Goal: Transaction & Acquisition: Download file/media

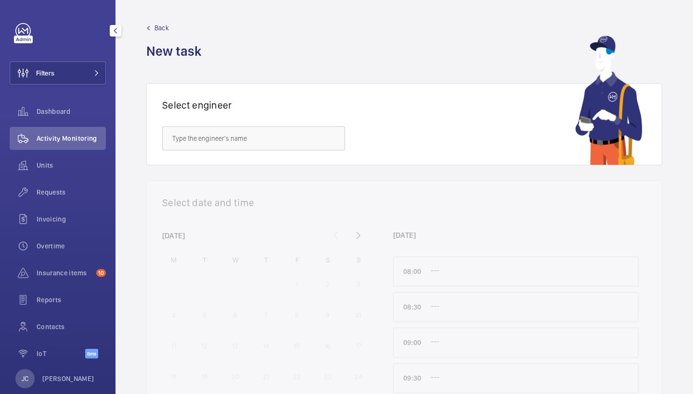
click at [80, 139] on span "Activity Monitoring" at bounding box center [71, 139] width 69 height 10
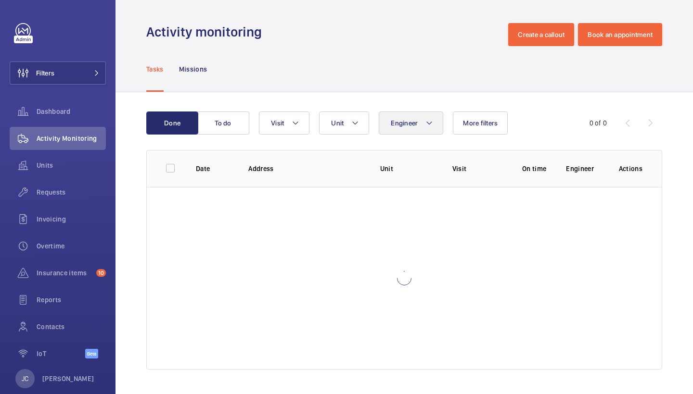
click at [420, 122] on button "Engineer" at bounding box center [411, 123] width 64 height 23
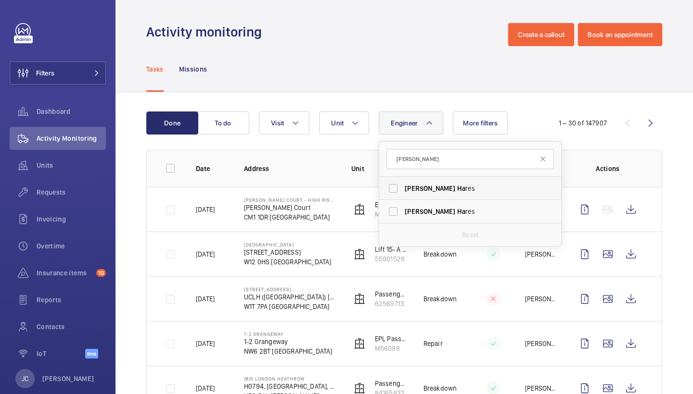
type input "[PERSON_NAME]"
drag, startPoint x: 424, startPoint y: 189, endPoint x: 424, endPoint y: 197, distance: 8.7
click at [457, 189] on span "Ha" at bounding box center [461, 189] width 8 height 8
click at [403, 189] on input "[PERSON_NAME] res" at bounding box center [392, 188] width 19 height 19
checkbox input "true"
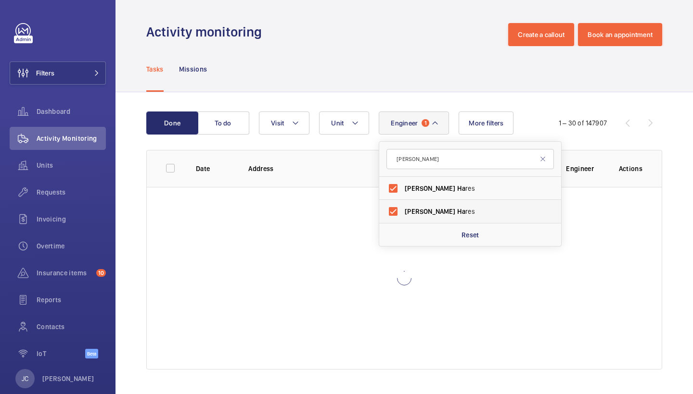
click at [457, 215] on span "Ha" at bounding box center [461, 212] width 8 height 8
click at [403, 215] on input "[PERSON_NAME] res" at bounding box center [392, 211] width 19 height 19
checkbox input "false"
click at [457, 215] on span "Ha" at bounding box center [461, 212] width 8 height 8
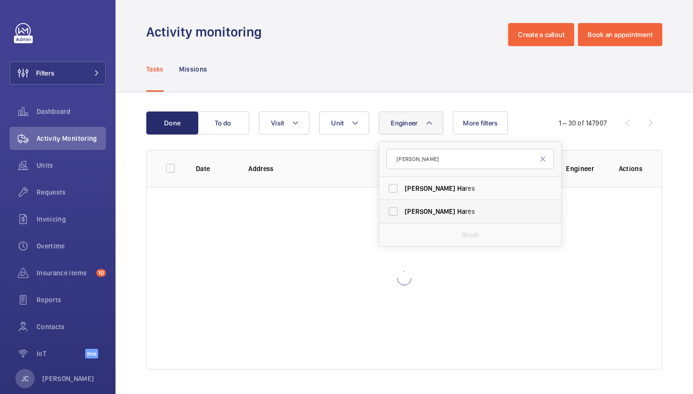
click at [403, 215] on input "[PERSON_NAME] res" at bounding box center [392, 211] width 19 height 19
checkbox input "true"
click at [470, 145] on form "[PERSON_NAME]" at bounding box center [470, 159] width 182 height 35
click at [481, 120] on span "More filters" at bounding box center [486, 123] width 35 height 8
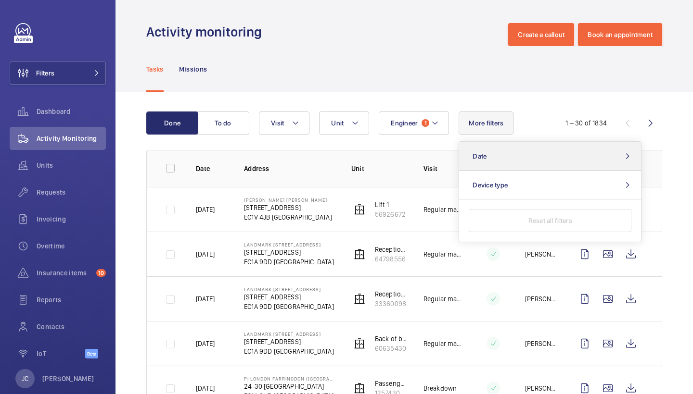
click at [501, 151] on button "Date" at bounding box center [550, 156] width 182 height 29
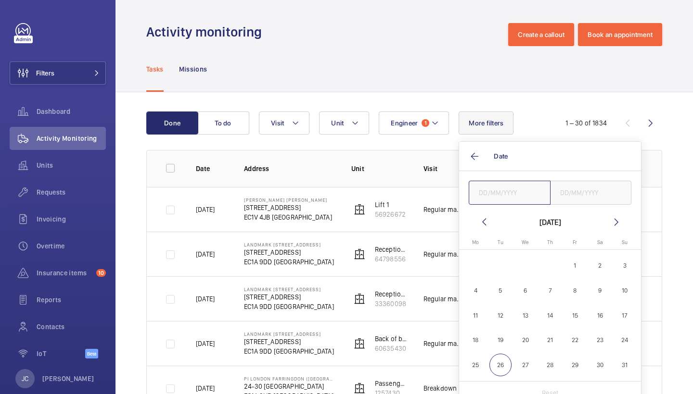
click at [493, 189] on input "text" at bounding box center [510, 193] width 82 height 24
click at [482, 217] on mat-icon at bounding box center [484, 222] width 12 height 12
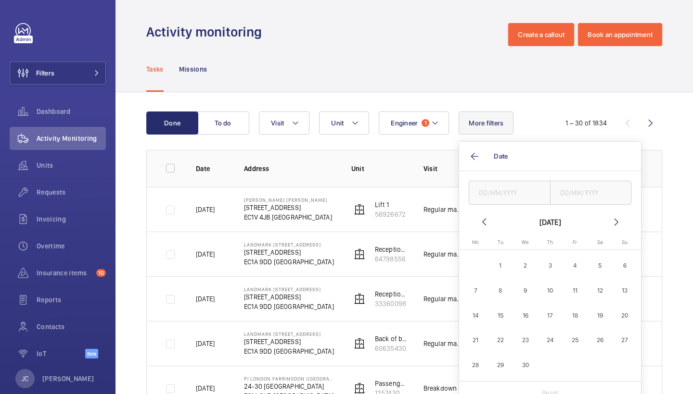
click at [482, 217] on mat-icon at bounding box center [484, 222] width 12 height 12
click at [519, 360] on span "26" at bounding box center [525, 365] width 23 height 23
type input "[DATE]"
click at [569, 187] on input "text" at bounding box center [591, 193] width 82 height 24
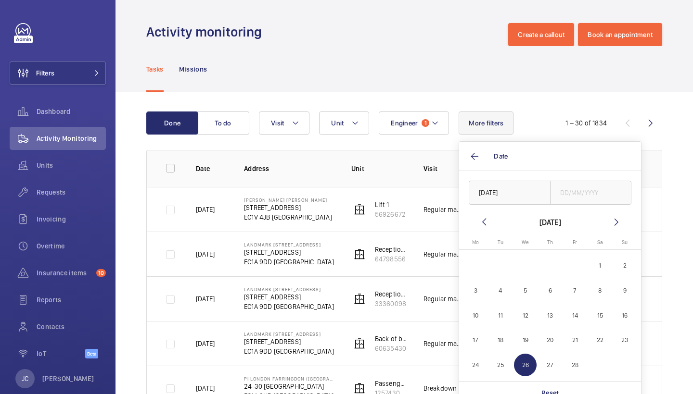
click at [526, 370] on span "26" at bounding box center [525, 365] width 23 height 23
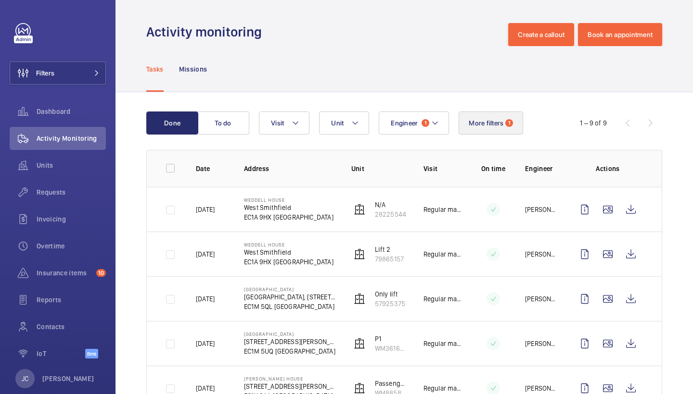
click at [490, 116] on button "More filters 1" at bounding box center [490, 123] width 64 height 23
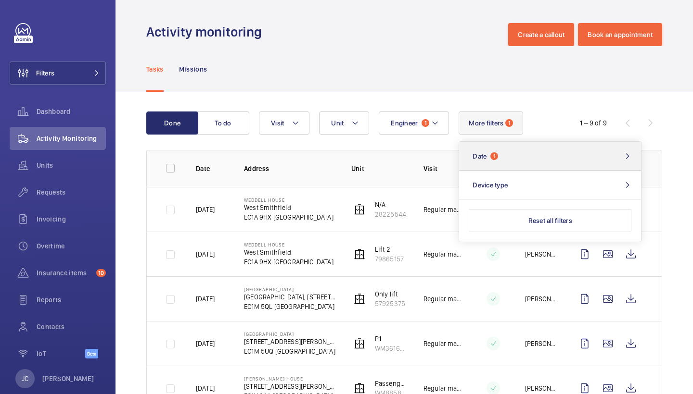
click at [496, 151] on button "Date 1" at bounding box center [550, 156] width 182 height 29
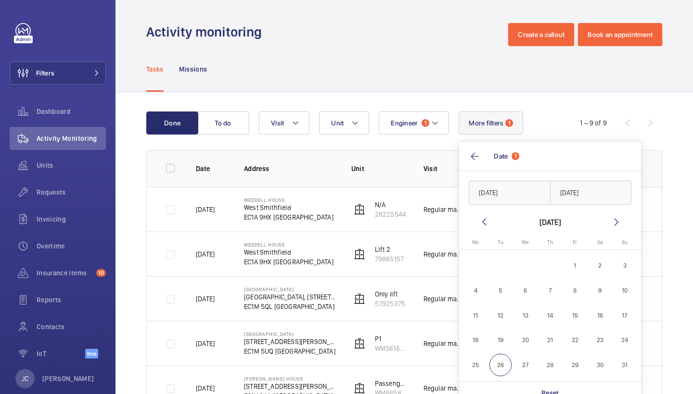
click at [526, 373] on span "27" at bounding box center [525, 365] width 23 height 23
type input "27/08/2025"
click at [531, 364] on span "27" at bounding box center [525, 365] width 23 height 23
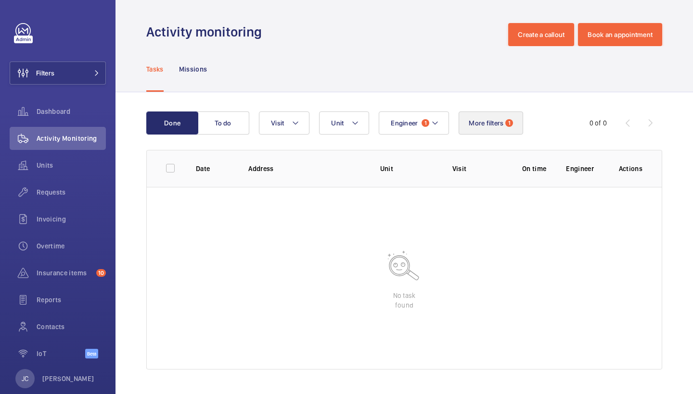
click at [488, 118] on button "More filters 1" at bounding box center [490, 123] width 64 height 23
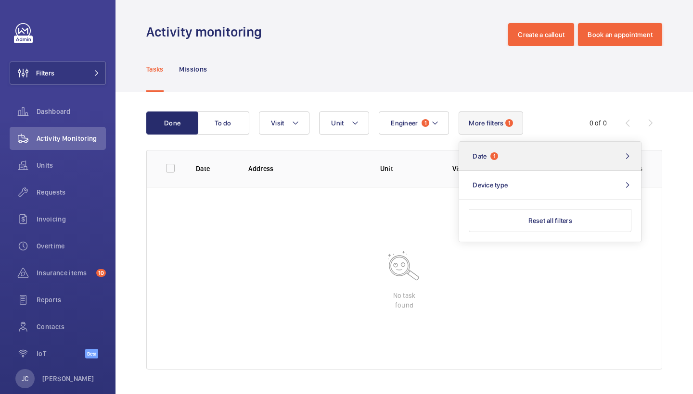
click at [512, 163] on button "Date 1" at bounding box center [550, 156] width 182 height 29
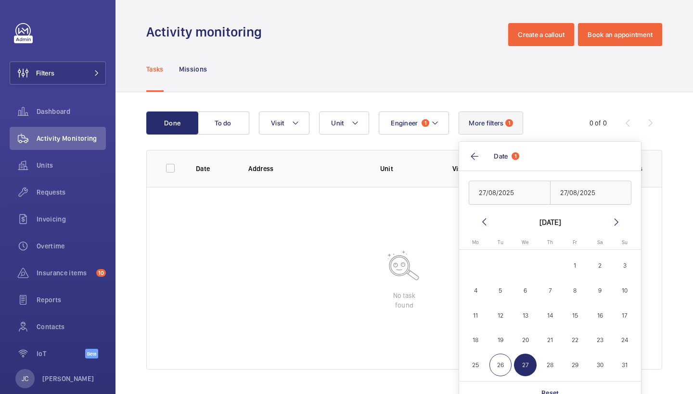
click at [499, 366] on span "26" at bounding box center [500, 365] width 23 height 23
type input "[DATE]"
click at [524, 365] on span "27" at bounding box center [525, 365] width 23 height 23
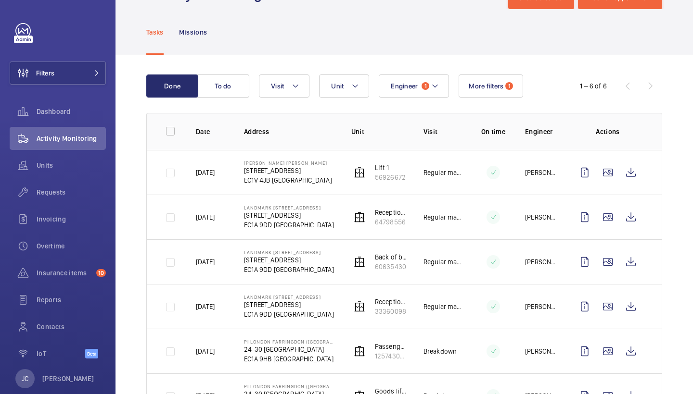
scroll to position [44, 0]
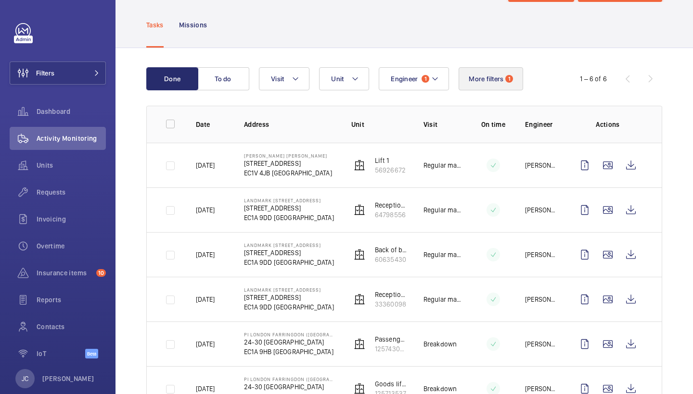
click at [480, 87] on button "More filters 1" at bounding box center [490, 78] width 64 height 23
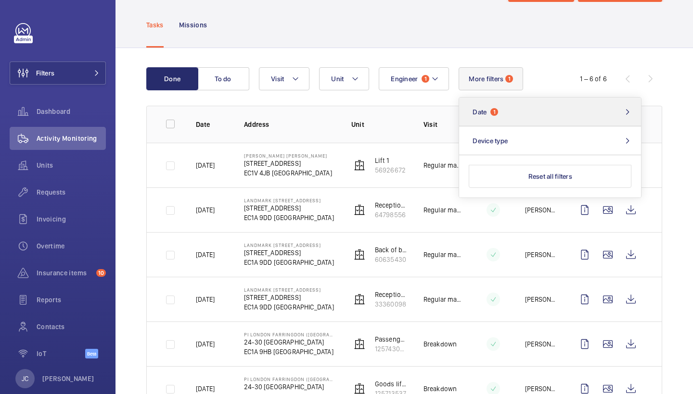
click at [493, 108] on span "1" at bounding box center [494, 112] width 8 height 8
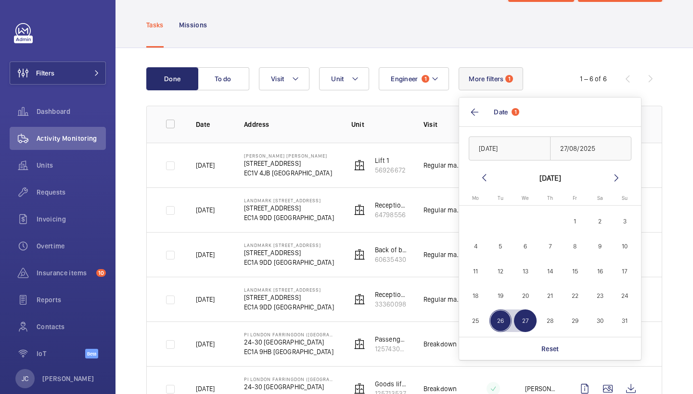
click at [479, 181] on mat-icon at bounding box center [484, 178] width 12 height 12
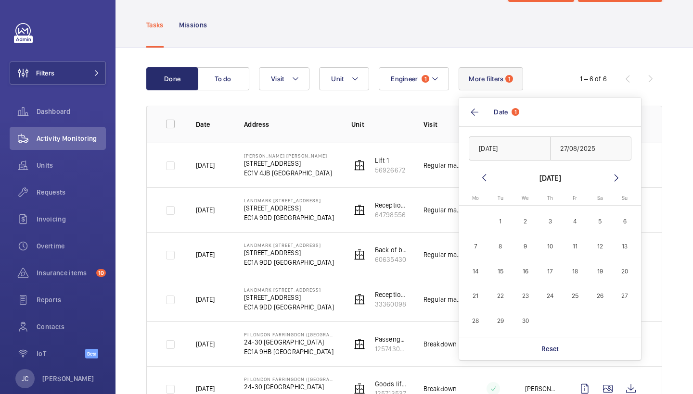
click at [479, 181] on mat-icon at bounding box center [484, 178] width 12 height 12
click at [526, 323] on span "26" at bounding box center [525, 321] width 23 height 23
type input "[DATE]"
click at [548, 322] on span "27" at bounding box center [550, 321] width 23 height 23
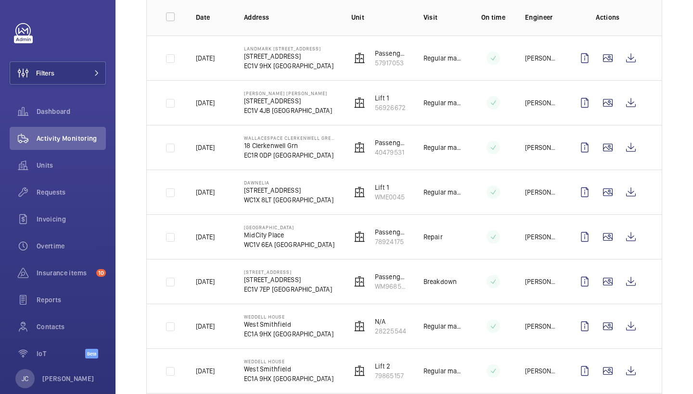
scroll to position [120, 0]
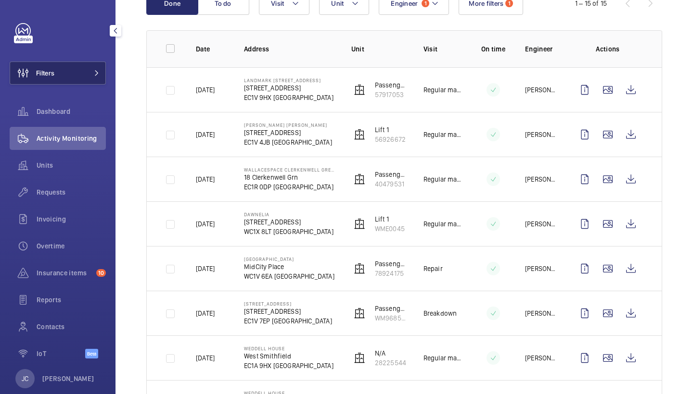
click at [73, 71] on button "Filters" at bounding box center [58, 73] width 96 height 23
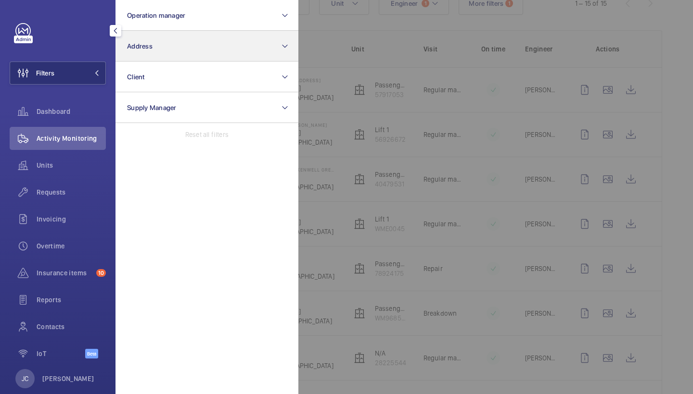
click at [203, 51] on button "Address" at bounding box center [206, 46] width 183 height 31
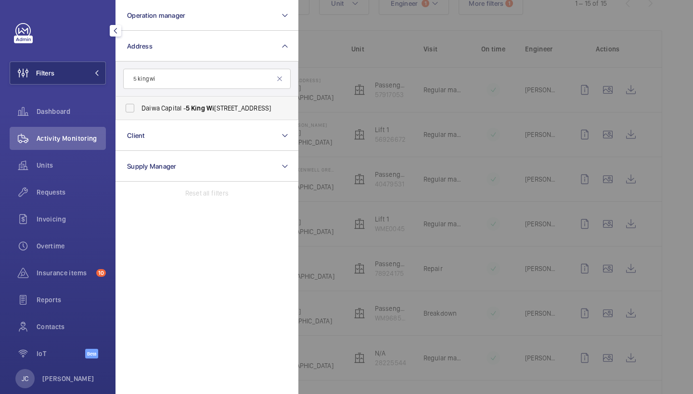
type input "5 king wi"
click at [237, 101] on label "Daiwa Capital - [STREET_ADDRESS]" at bounding box center [199, 108] width 167 height 23
click at [139, 101] on input "Daiwa Capital - [STREET_ADDRESS]" at bounding box center [129, 108] width 19 height 19
checkbox input "true"
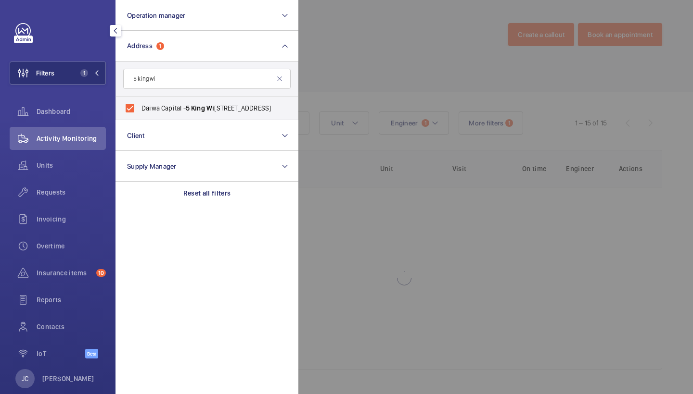
click at [444, 113] on div at bounding box center [644, 197] width 693 height 394
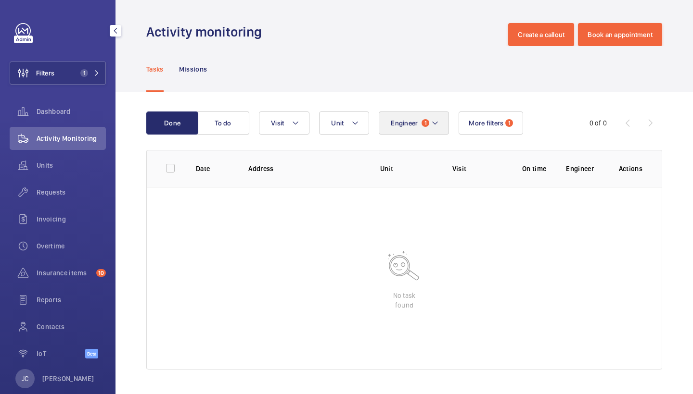
click at [434, 119] on mat-icon at bounding box center [435, 123] width 8 height 12
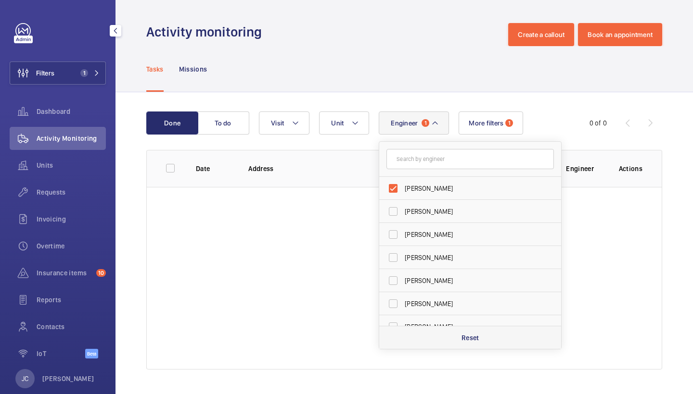
click at [467, 329] on div "Reset" at bounding box center [470, 337] width 182 height 23
click at [498, 134] on button "More filters 1" at bounding box center [485, 123] width 64 height 23
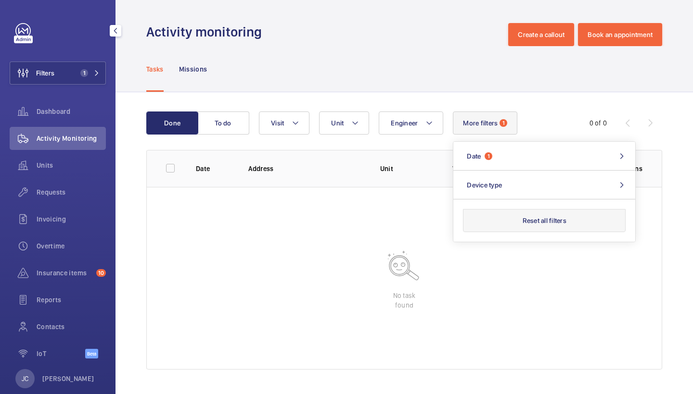
click at [528, 227] on button "Reset all filters" at bounding box center [544, 220] width 163 height 23
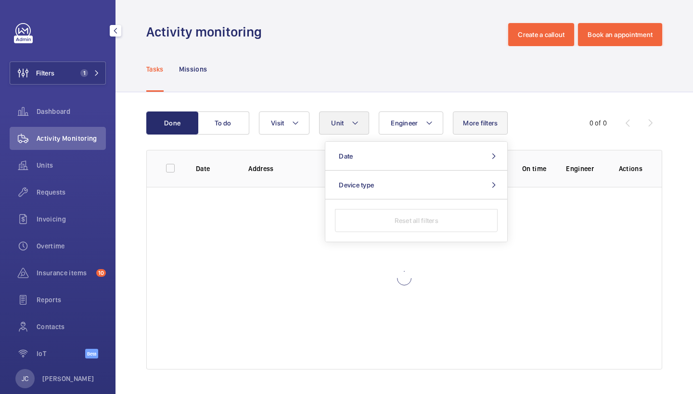
click at [354, 127] on mat-icon at bounding box center [355, 123] width 8 height 12
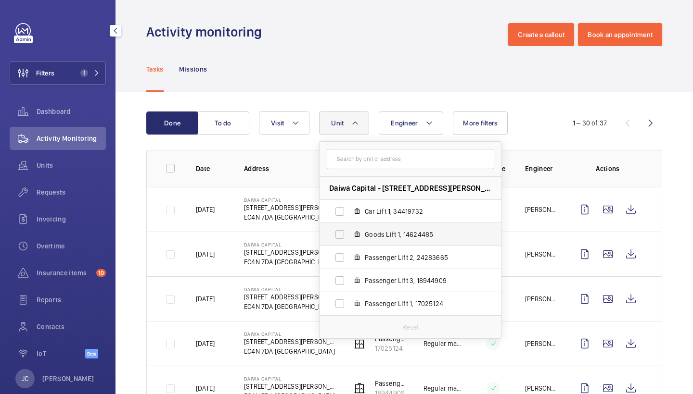
click at [438, 236] on span "Goods Lift 1, 14624485" at bounding box center [421, 235] width 112 height 10
click at [349, 236] on input "Goods Lift 1, 14624485" at bounding box center [339, 234] width 19 height 19
checkbox input "true"
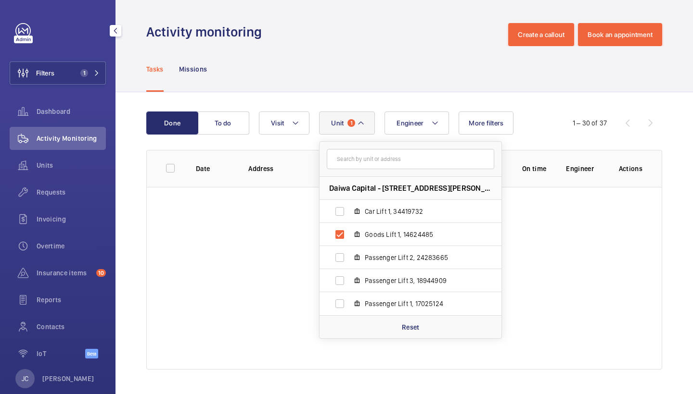
click at [469, 77] on div "Tasks Missions" at bounding box center [404, 69] width 516 height 46
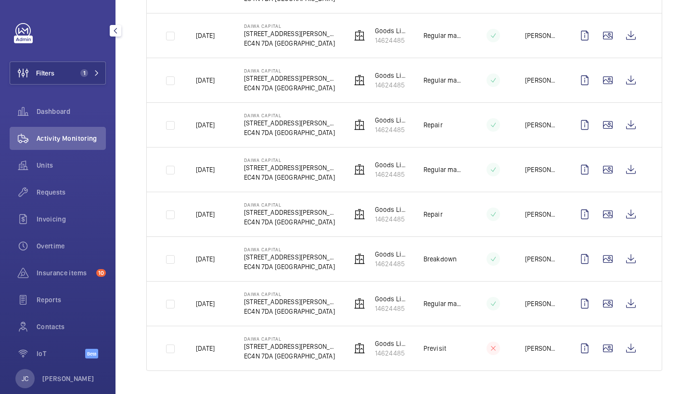
scroll to position [219, 0]
click at [625, 218] on wm-front-icon-button at bounding box center [630, 214] width 23 height 23
click at [622, 258] on wm-front-icon-button at bounding box center [630, 259] width 23 height 23
